Goal: Information Seeking & Learning: Learn about a topic

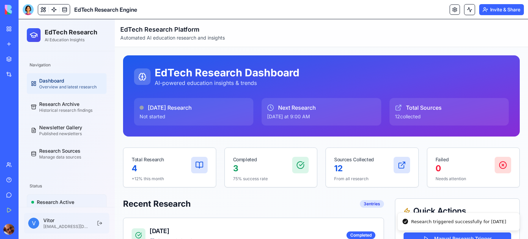
scroll to position [267, 0]
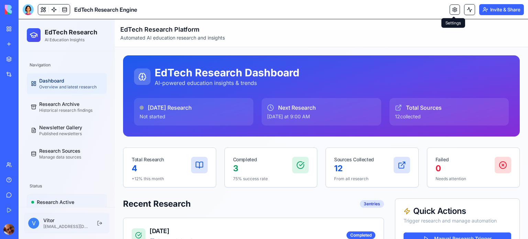
click at [454, 8] on link at bounding box center [455, 9] width 10 height 10
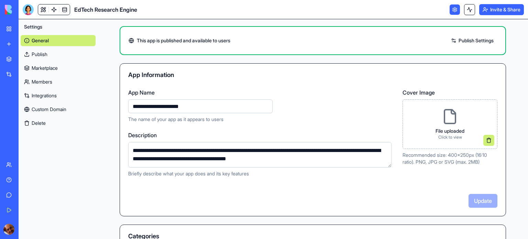
scroll to position [20, 0]
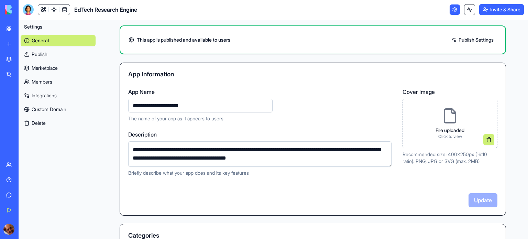
click at [465, 37] on link "Publish Settings" at bounding box center [473, 39] width 50 height 11
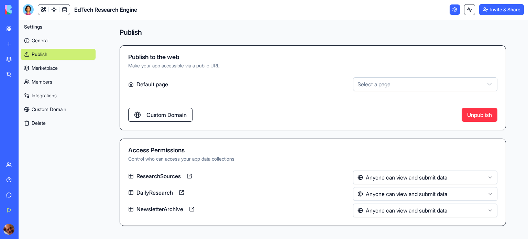
click at [46, 41] on link "General" at bounding box center [58, 40] width 75 height 11
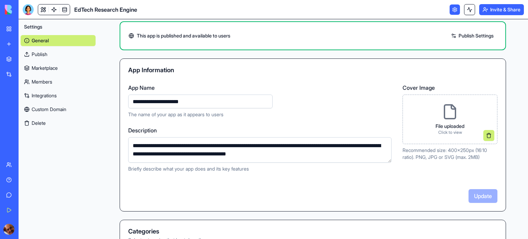
scroll to position [24, 0]
click at [25, 106] on div "EdTech Research Engine" at bounding box center [15, 107] width 19 height 7
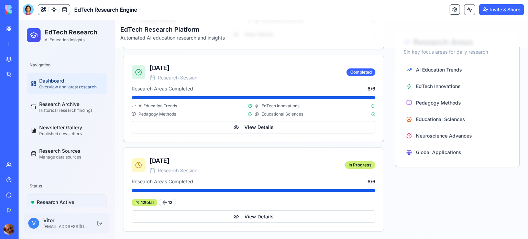
scroll to position [267, 0]
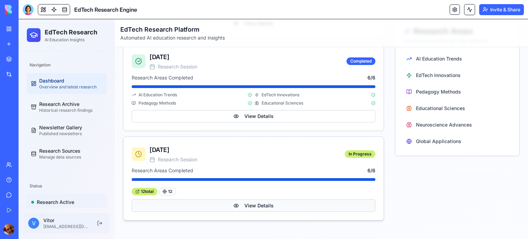
click at [257, 207] on button "View Details" at bounding box center [254, 206] width 244 height 12
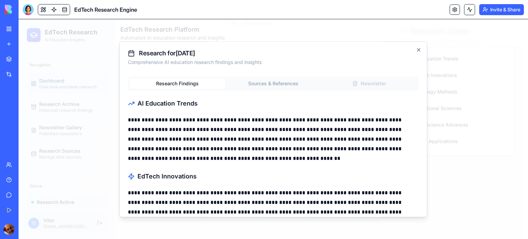
scroll to position [0, 0]
click at [367, 85] on div "Research Findings Sources & References Newsletter" at bounding box center [273, 84] width 291 height 14
click at [418, 49] on icon "button" at bounding box center [419, 50] width 3 height 3
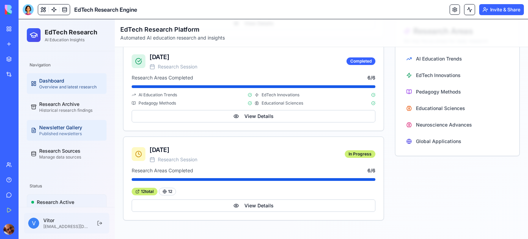
click at [74, 132] on div "Published newsletters" at bounding box center [70, 134] width 63 height 6
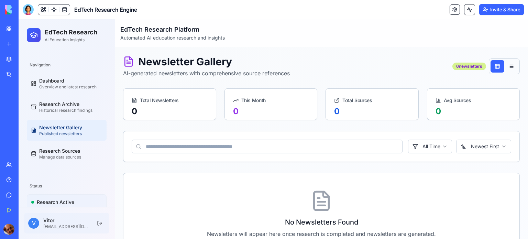
click at [469, 67] on div "0 newsletters" at bounding box center [470, 67] width 34 height 8
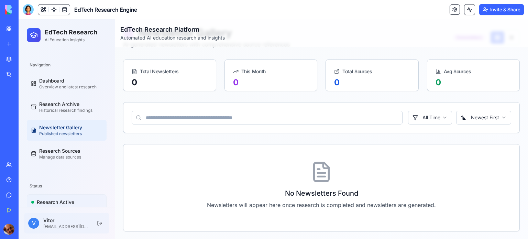
scroll to position [28, 0]
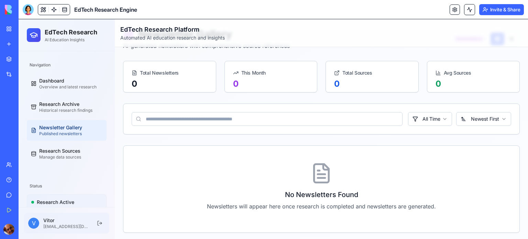
click at [342, 117] on input at bounding box center [267, 119] width 271 height 14
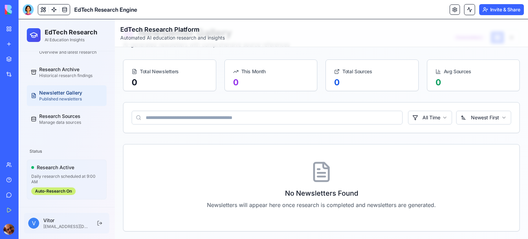
scroll to position [34, 0]
click at [63, 190] on div "Auto-Research On" at bounding box center [53, 192] width 44 height 8
click at [44, 7] on button at bounding box center [43, 9] width 10 height 10
